Goal: Task Accomplishment & Management: Manage account settings

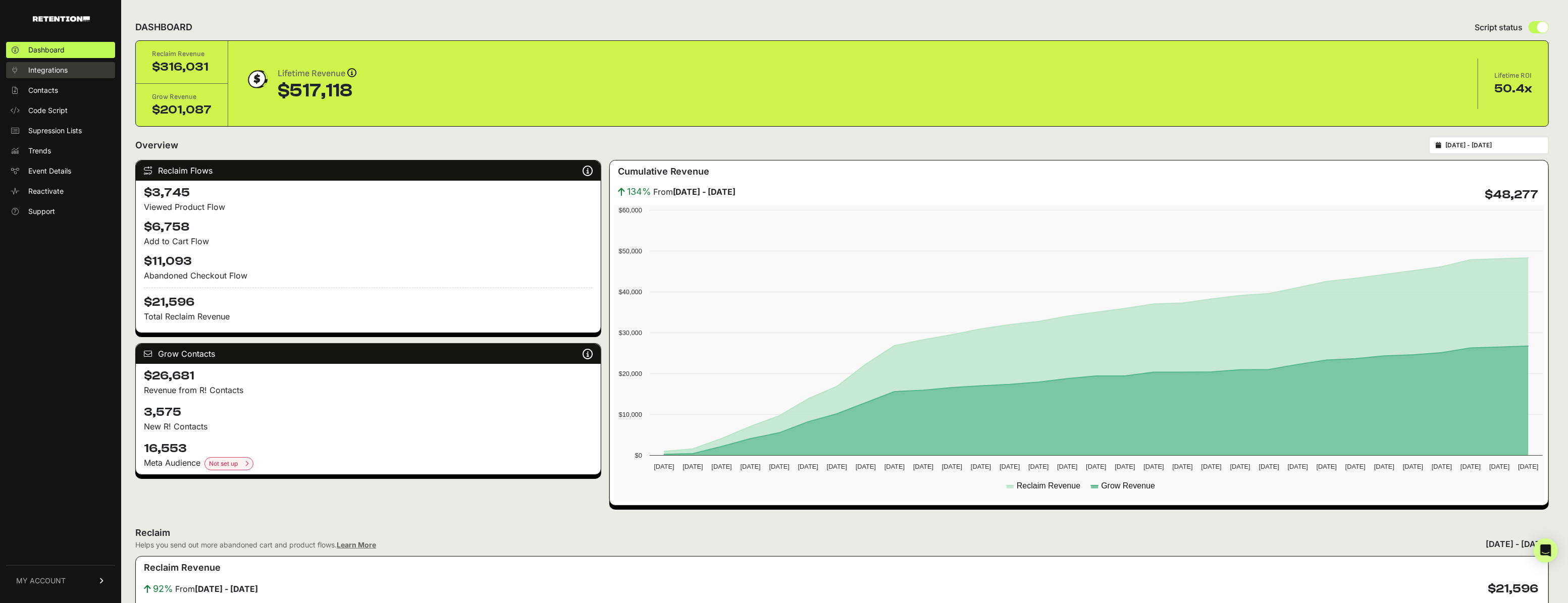
click at [68, 69] on link "Integrations" at bounding box center [60, 70] width 109 height 16
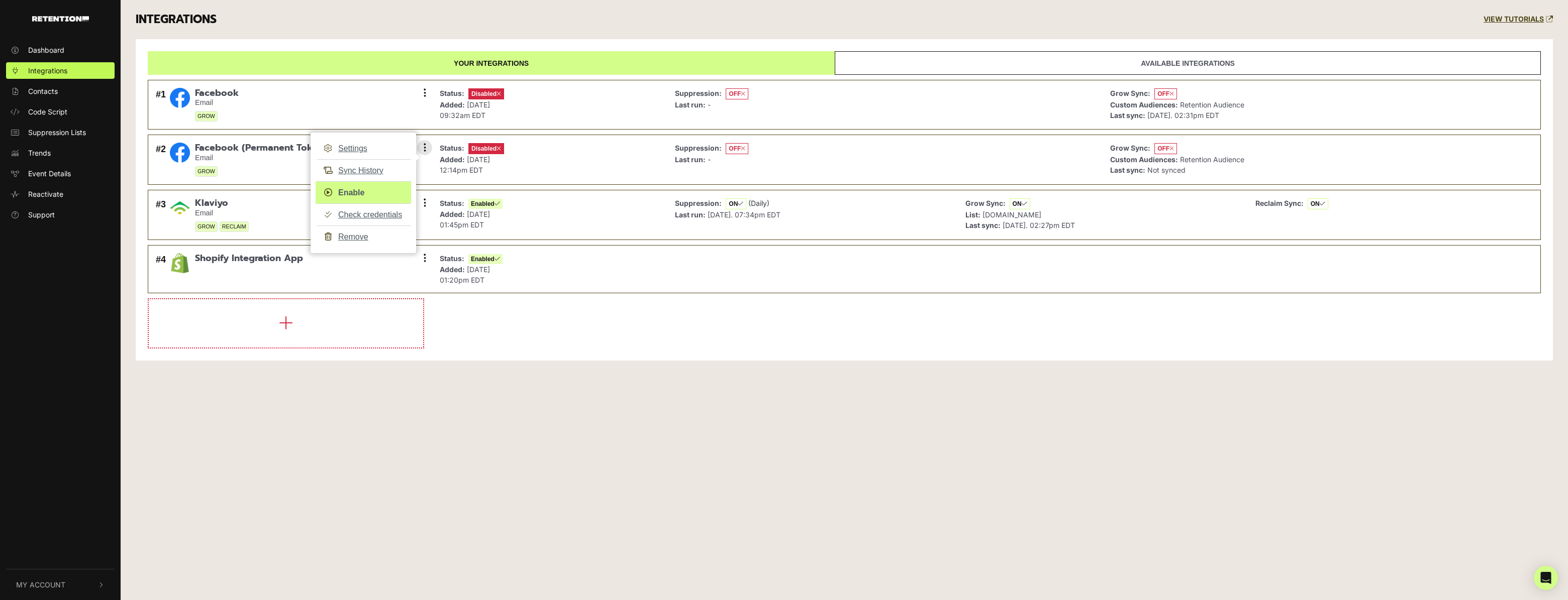
click at [373, 188] on link "Enable" at bounding box center [364, 193] width 96 height 22
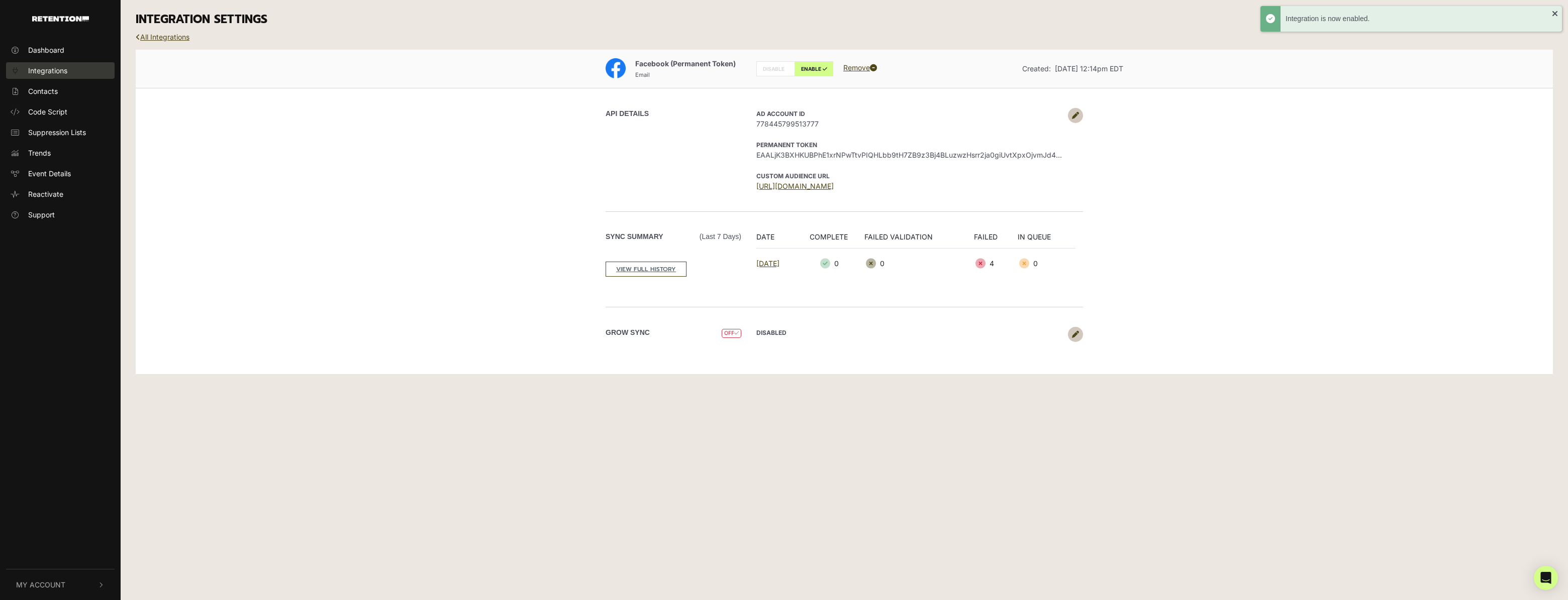
click at [66, 72] on span "Integrations" at bounding box center [48, 70] width 39 height 10
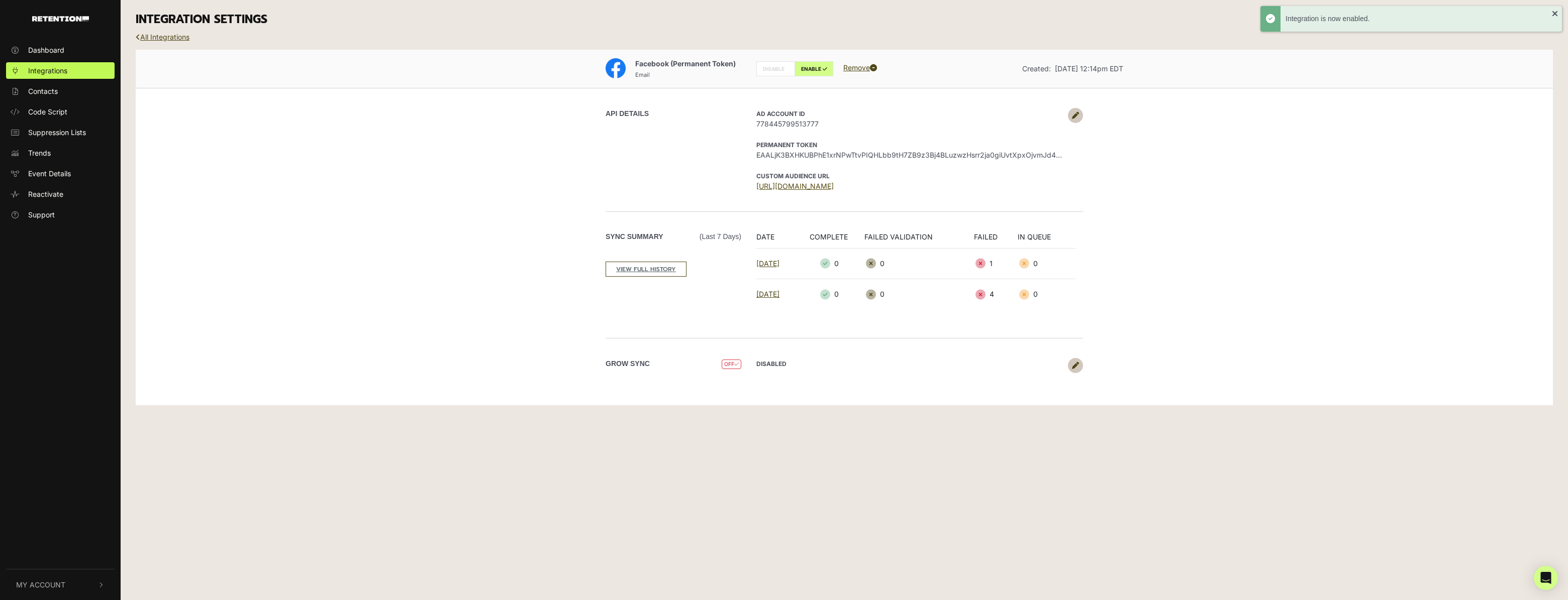
click at [794, 188] on link "https://business.facebook.com/ads/manage/customaudiences/tos/?act=7784457995137…" at bounding box center [795, 186] width 78 height 8
click at [806, 62] on label "ENABLE" at bounding box center [814, 69] width 39 height 15
radio input "false"
radio input "true"
click at [460, 28] on div "INTEGRATION SETTINGS" at bounding box center [844, 19] width 1432 height 39
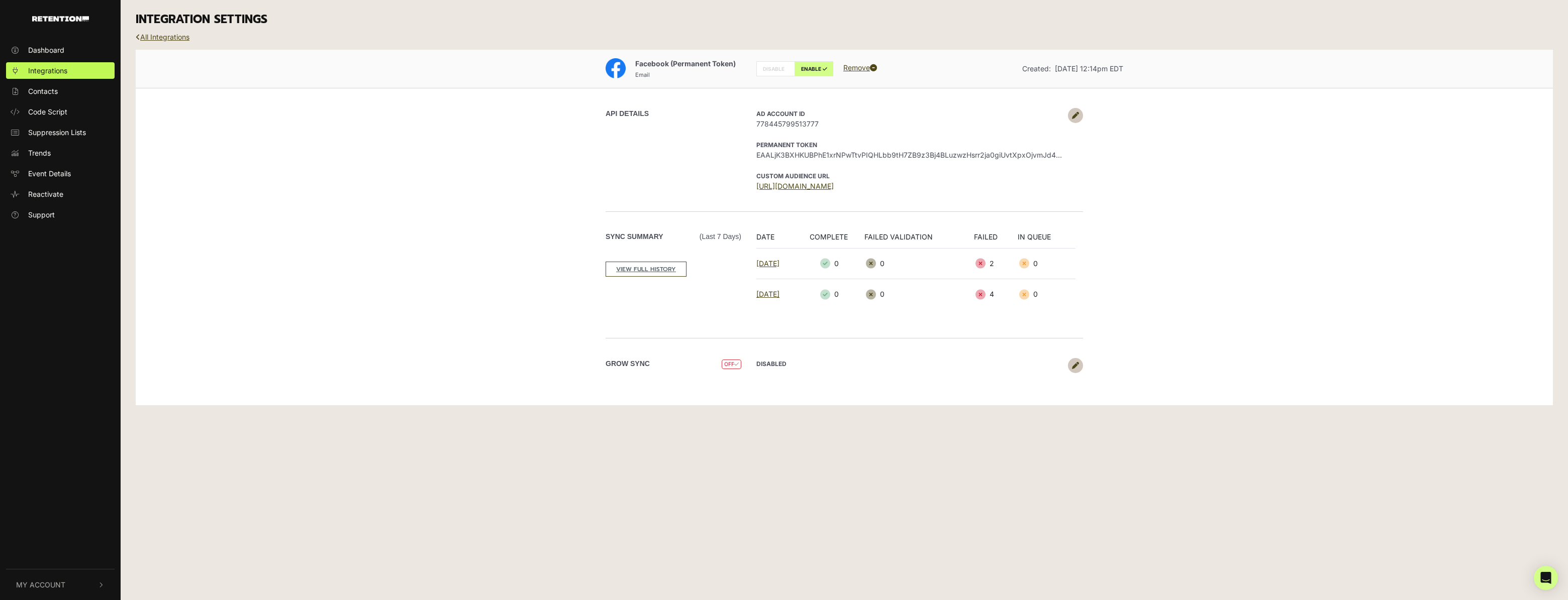
click at [463, 31] on div "INTEGRATION SETTINGS" at bounding box center [844, 19] width 1432 height 39
click at [94, 72] on link "Integrations" at bounding box center [60, 70] width 108 height 16
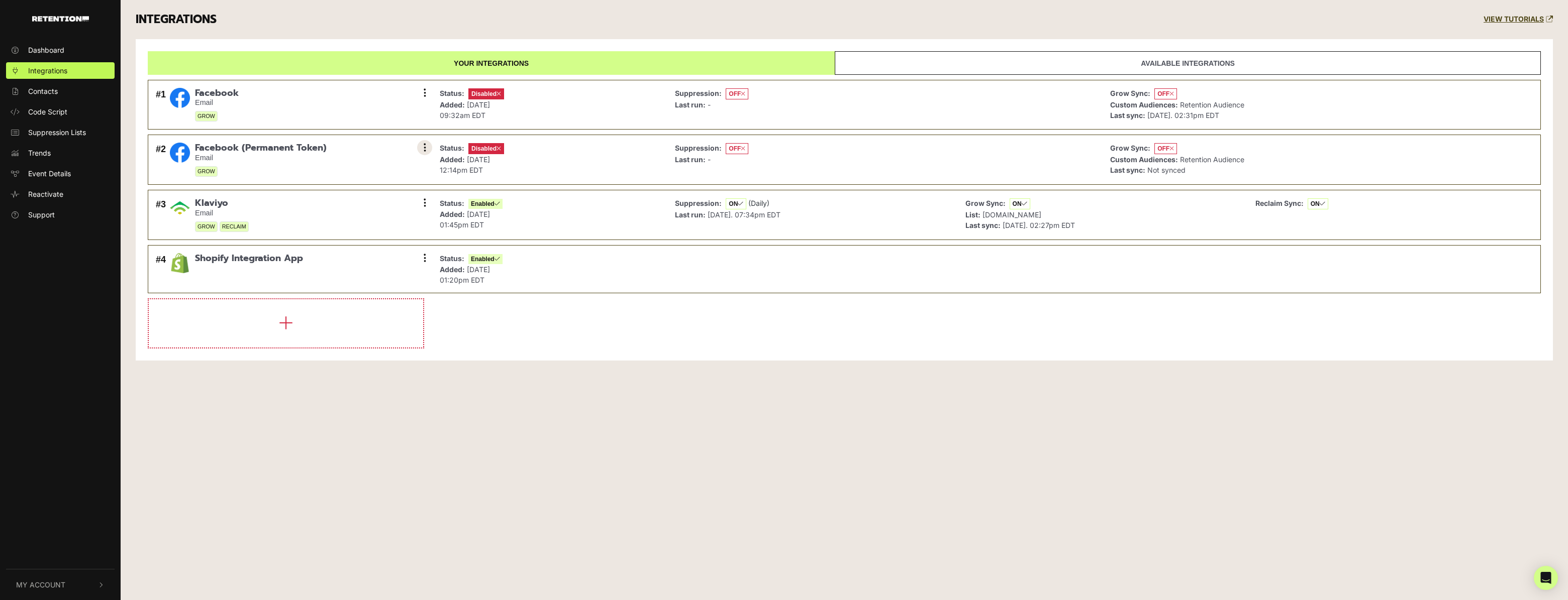
click at [425, 147] on icon at bounding box center [424, 147] width 2 height 10
click at [373, 191] on link "Enable" at bounding box center [364, 193] width 96 height 22
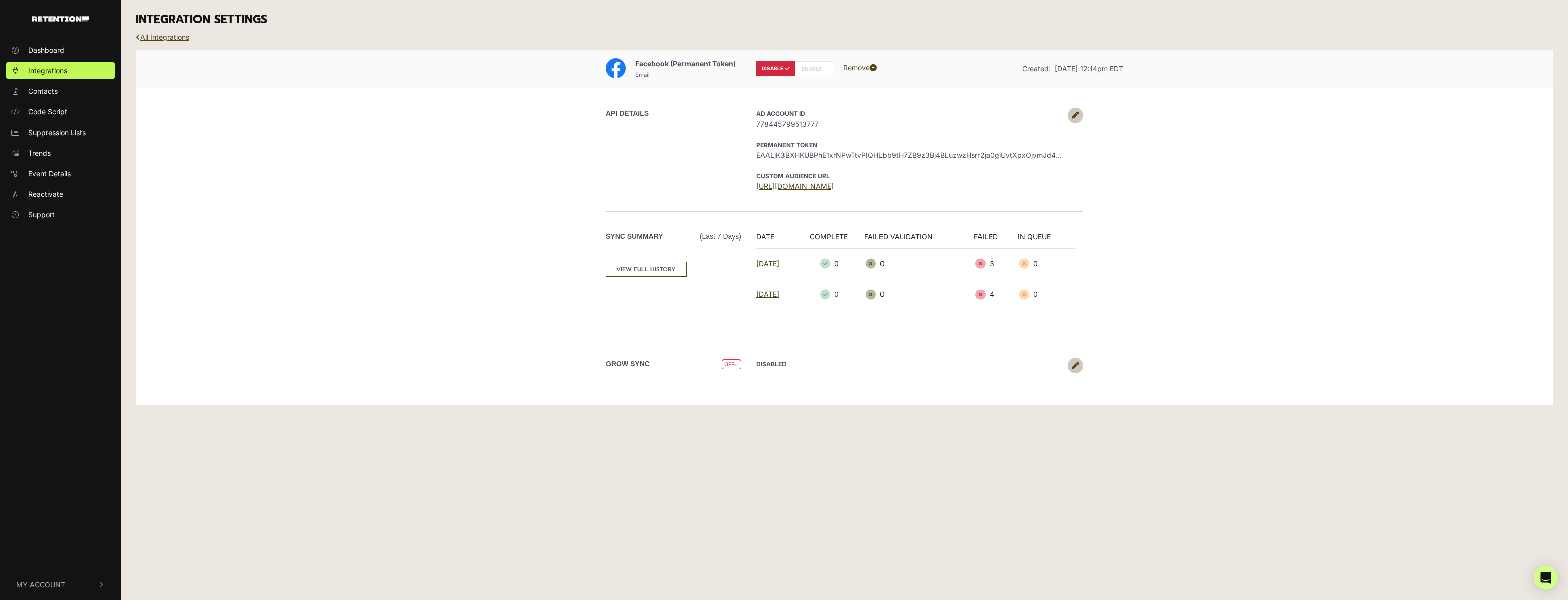
click at [826, 72] on label "ENABLE" at bounding box center [814, 69] width 39 height 15
radio input "false"
radio input "true"
